Goal: Task Accomplishment & Management: Complete application form

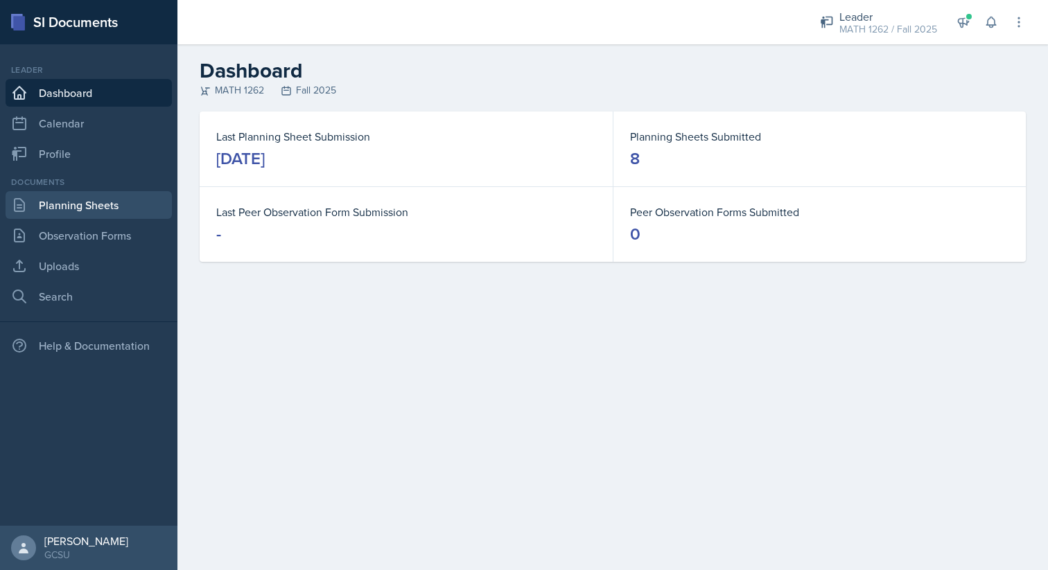
click at [62, 202] on link "Planning Sheets" at bounding box center [89, 205] width 166 height 28
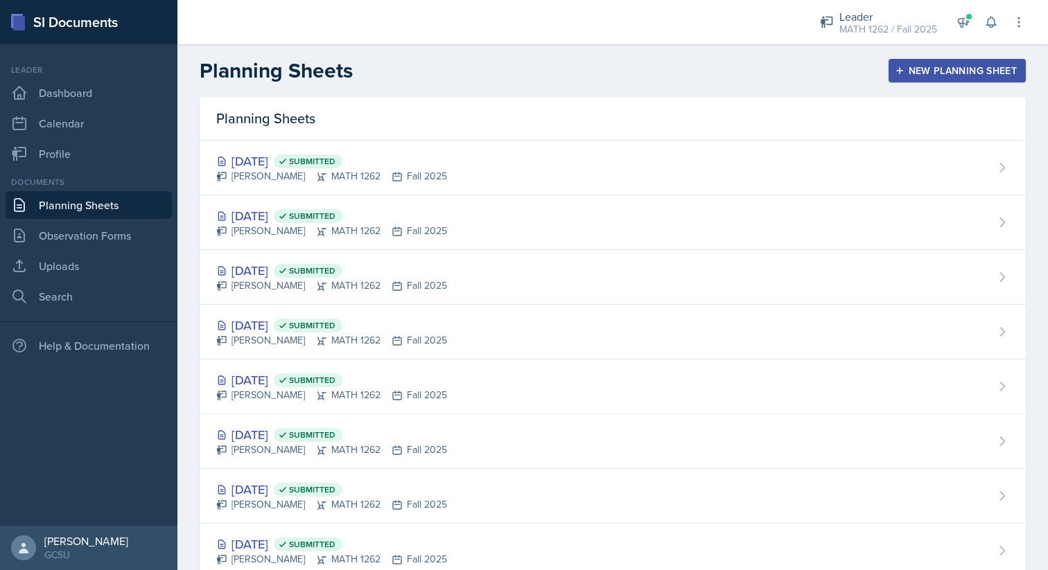
click at [962, 76] on div "New Planning Sheet" at bounding box center [956, 70] width 119 height 11
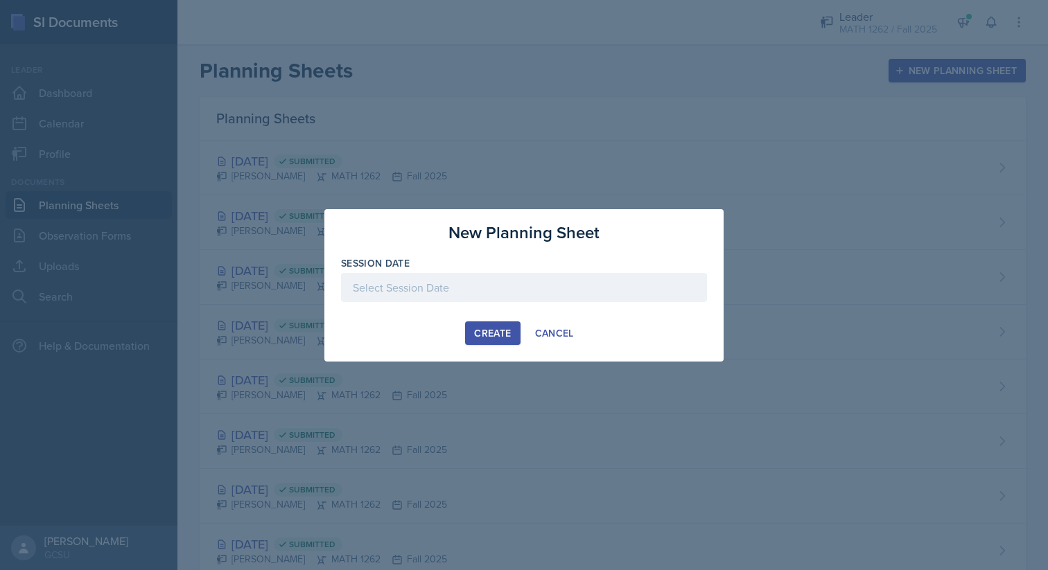
click at [579, 285] on div at bounding box center [524, 287] width 366 height 29
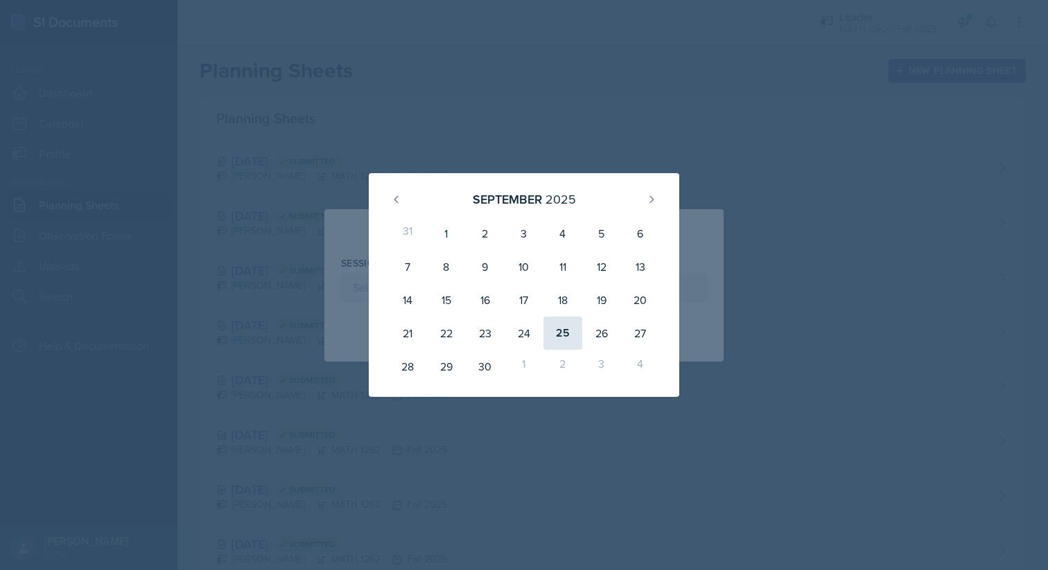
click at [552, 335] on div "25" at bounding box center [562, 333] width 39 height 33
type input "[DATE]"
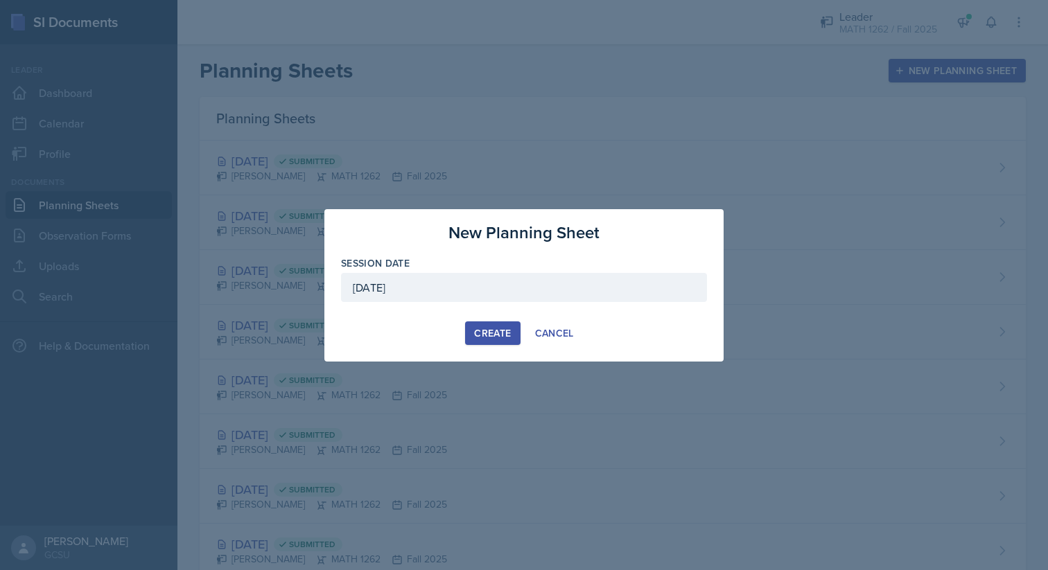
click at [499, 336] on div "Create" at bounding box center [492, 333] width 37 height 11
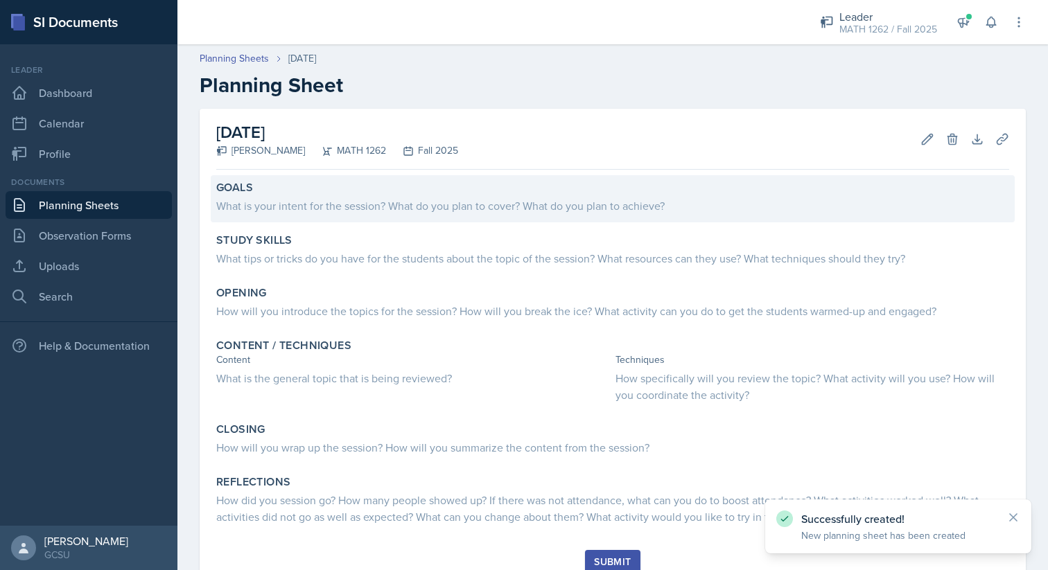
click at [530, 196] on div "What is your intent for the session? What do you plan to cover? What do you pla…" at bounding box center [612, 204] width 793 height 19
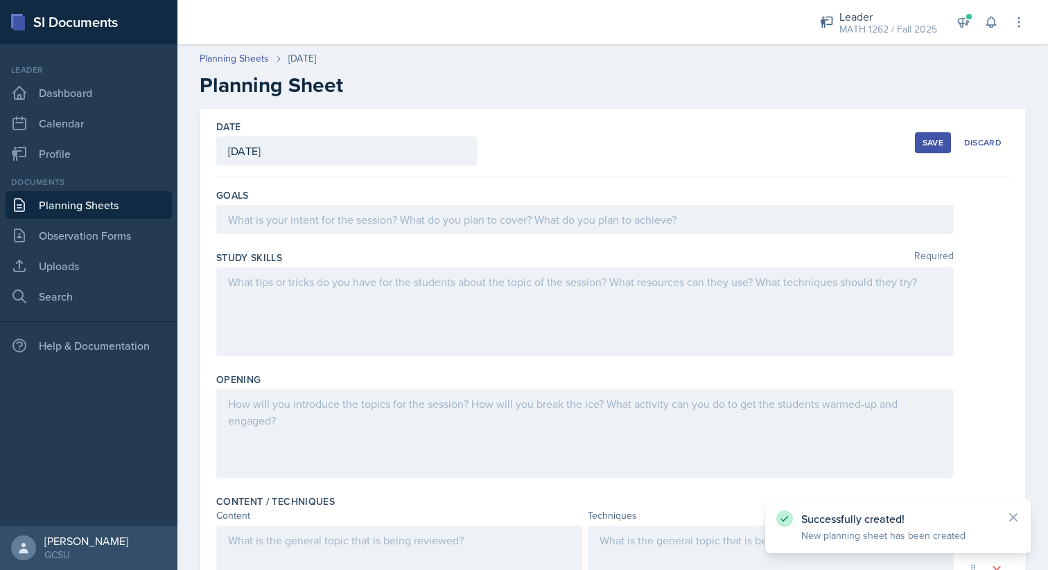
click at [516, 202] on div "Goals" at bounding box center [612, 214] width 793 height 62
click at [513, 207] on div at bounding box center [584, 219] width 737 height 29
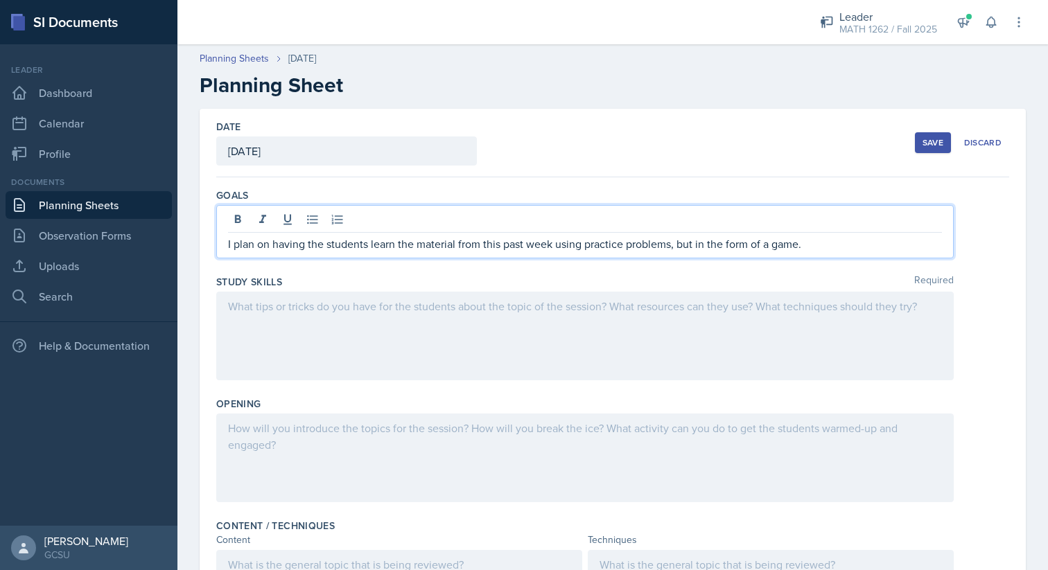
click at [437, 298] on div at bounding box center [584, 336] width 737 height 89
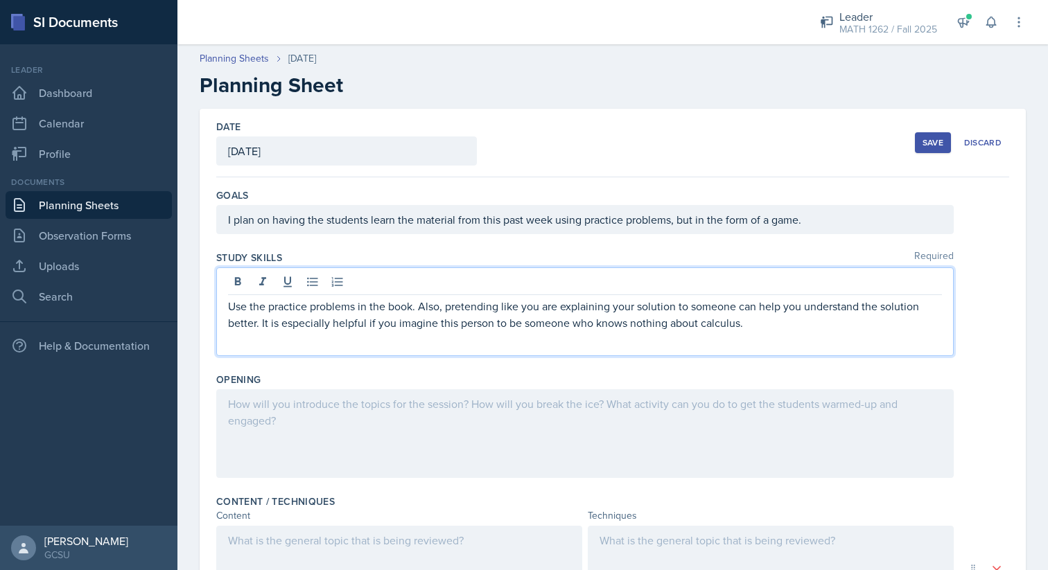
click at [372, 409] on div at bounding box center [584, 433] width 737 height 89
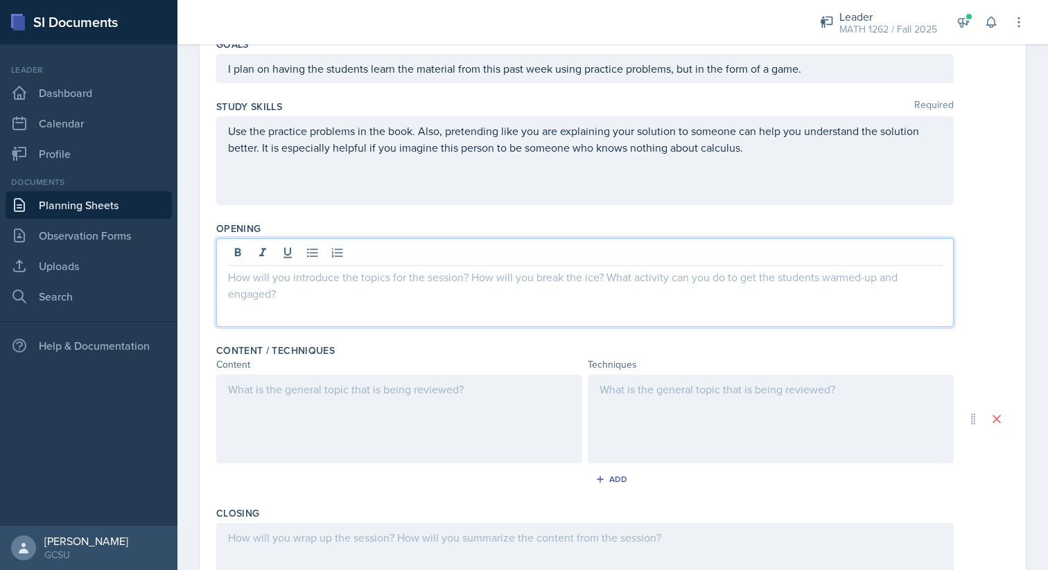
scroll to position [177, 0]
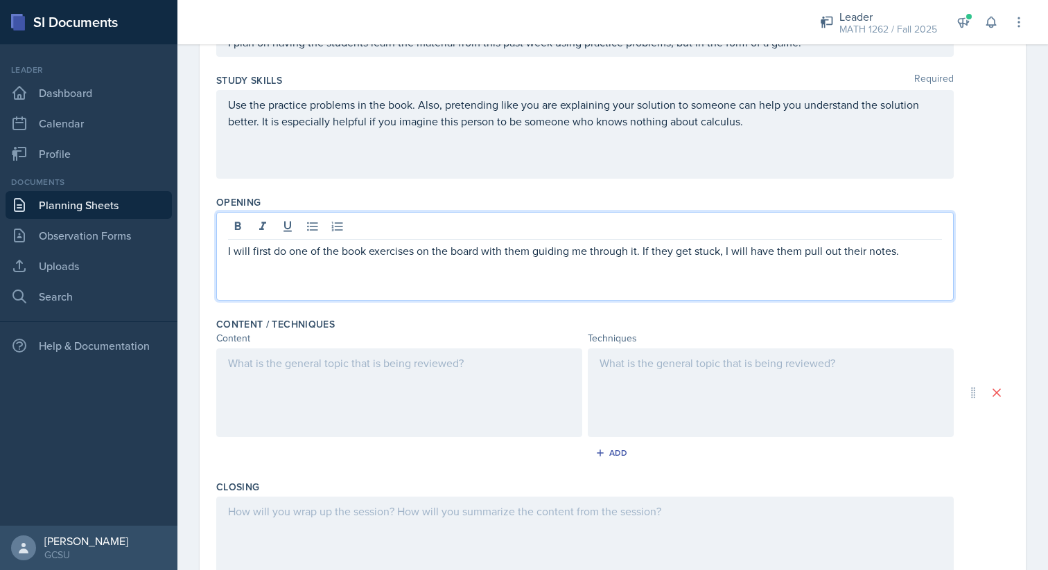
click at [317, 378] on div at bounding box center [399, 392] width 366 height 89
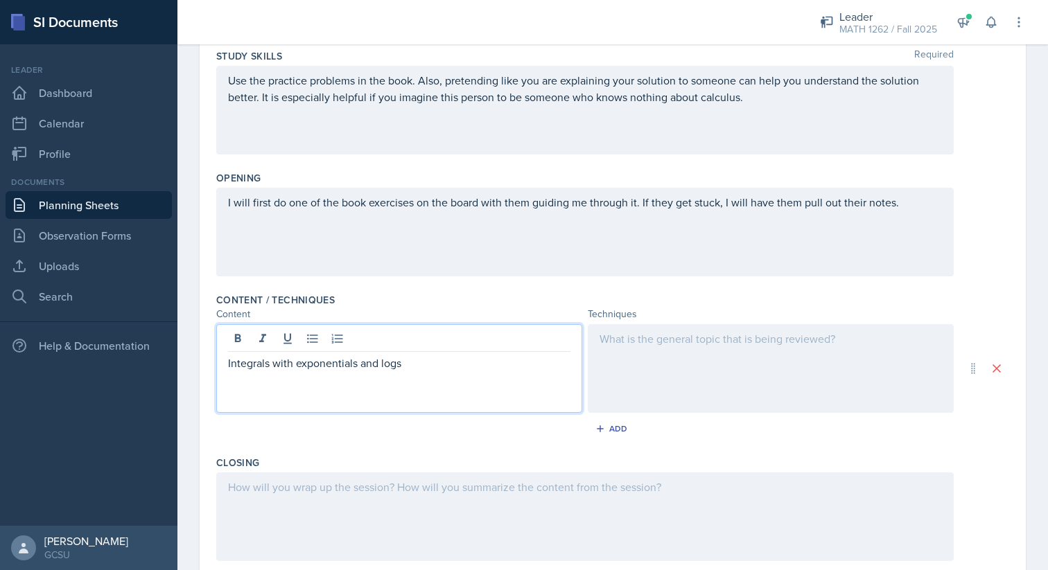
click at [603, 361] on div at bounding box center [771, 368] width 366 height 89
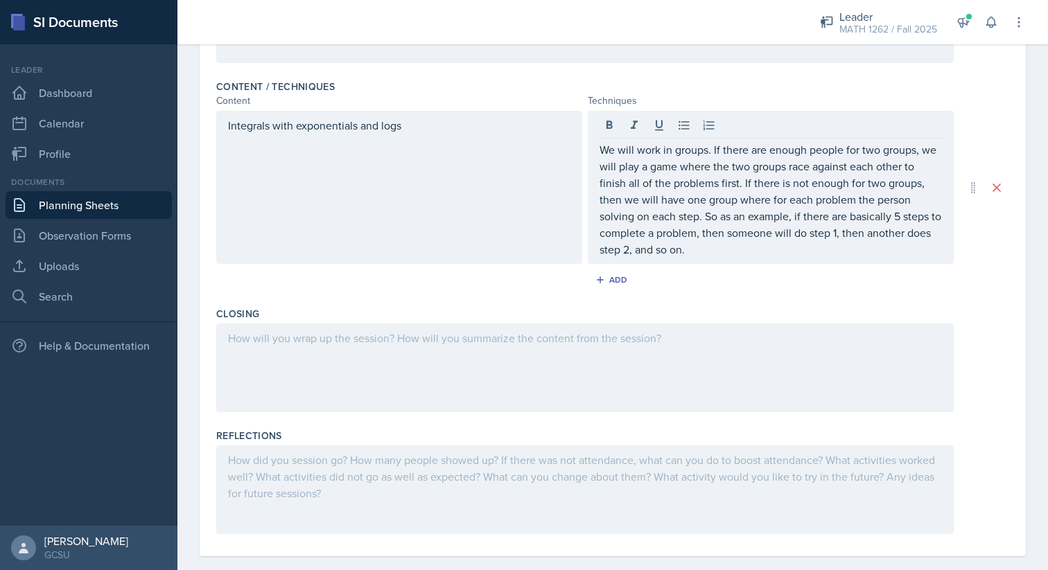
click at [560, 368] on div at bounding box center [584, 368] width 737 height 89
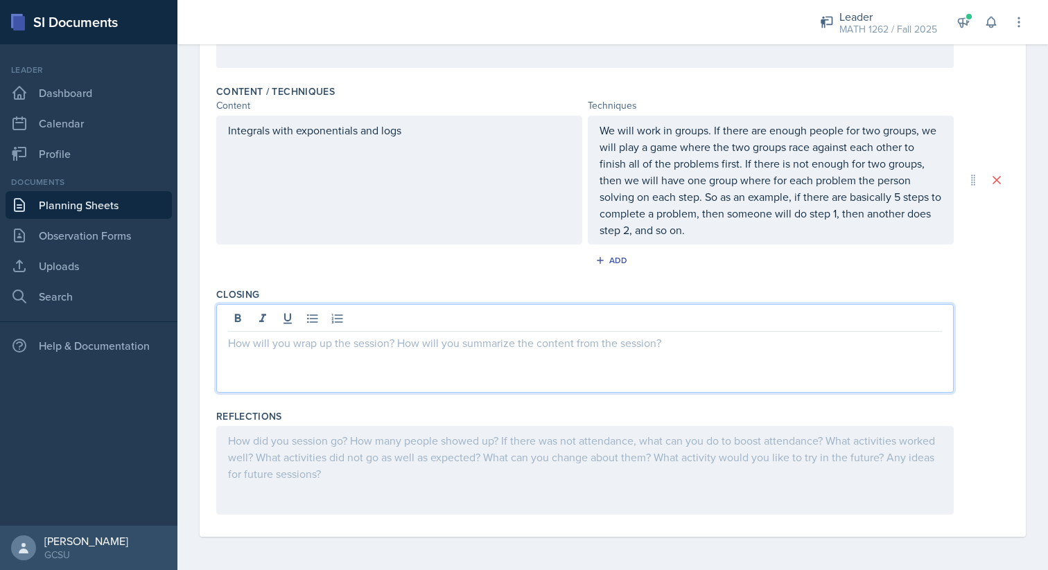
click at [547, 360] on div at bounding box center [584, 348] width 737 height 89
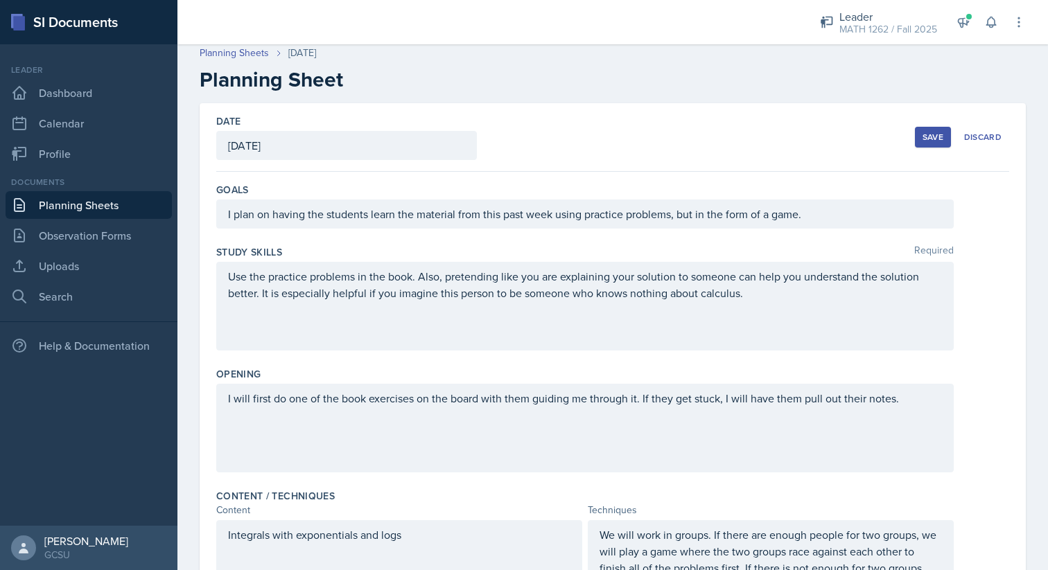
scroll to position [0, 0]
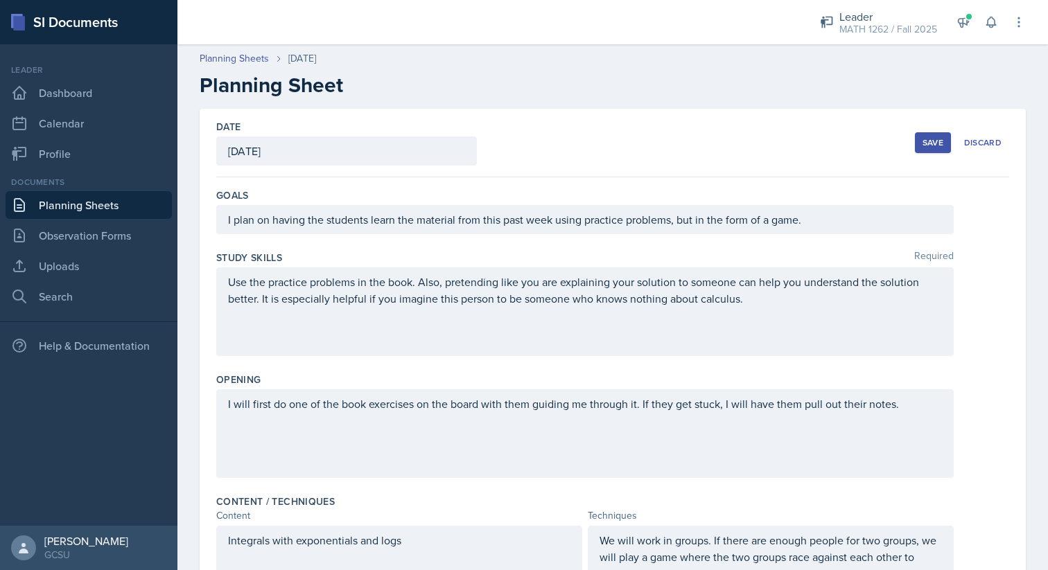
click at [932, 137] on div "Save" at bounding box center [932, 142] width 21 height 11
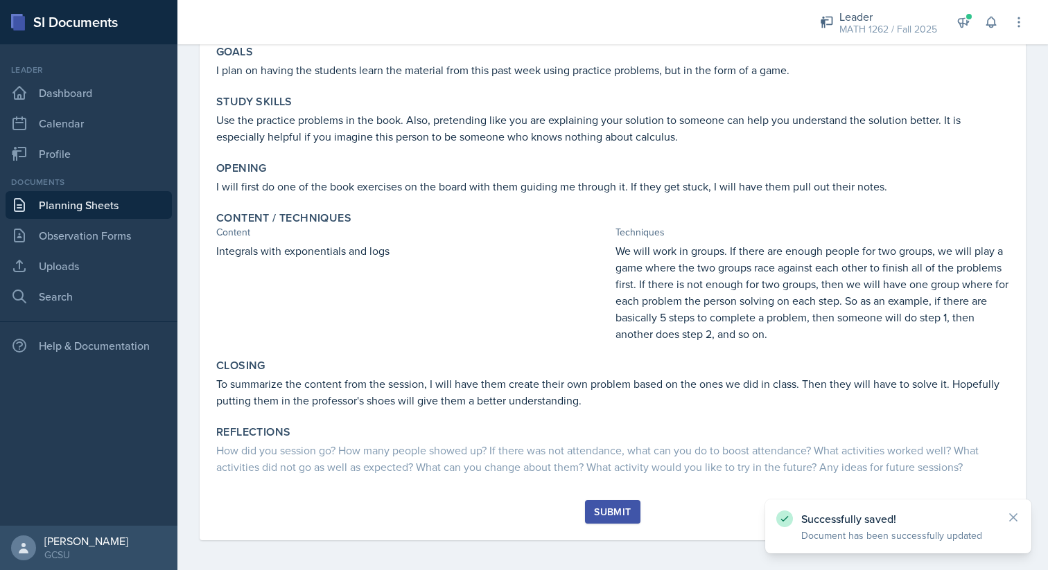
scroll to position [139, 0]
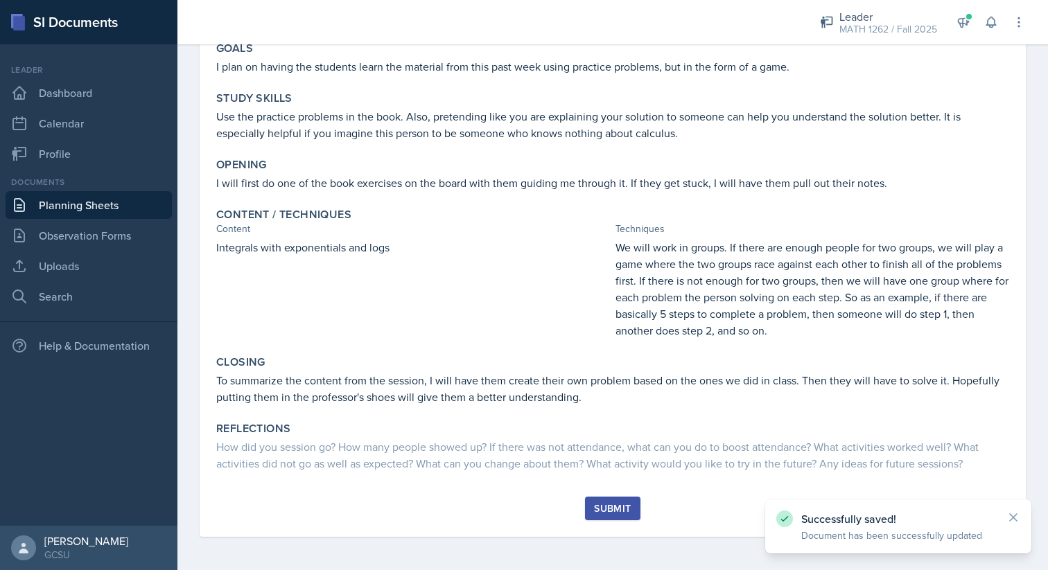
click at [612, 498] on button "Submit" at bounding box center [612, 509] width 55 height 24
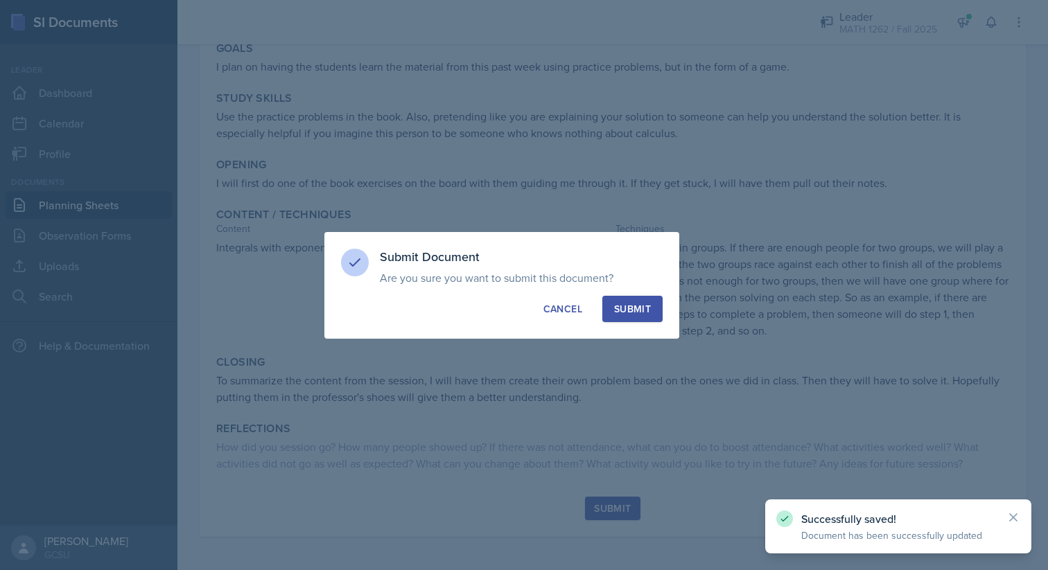
click at [635, 303] on div "Submit" at bounding box center [632, 309] width 37 height 14
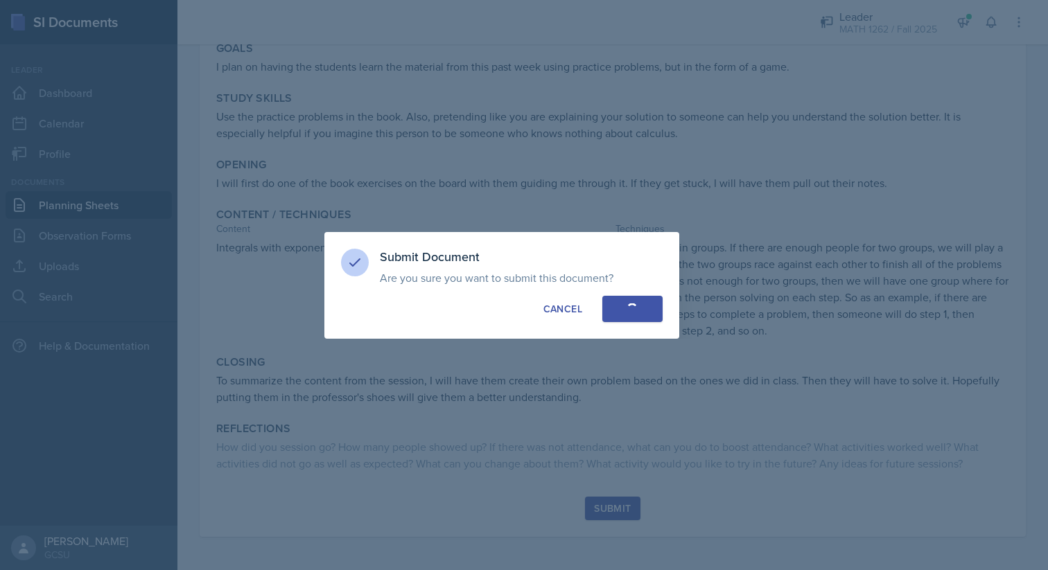
scroll to position [63, 0]
